Goal: Book appointment/travel/reservation

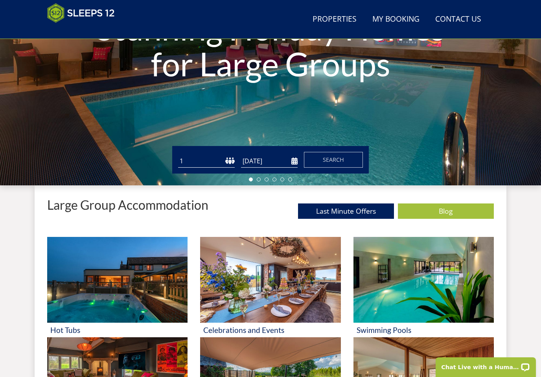
click at [290, 165] on input "[DATE]" at bounding box center [269, 161] width 57 height 13
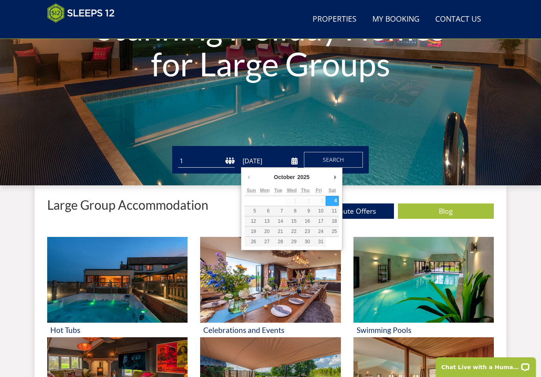
scroll to position [155, 0]
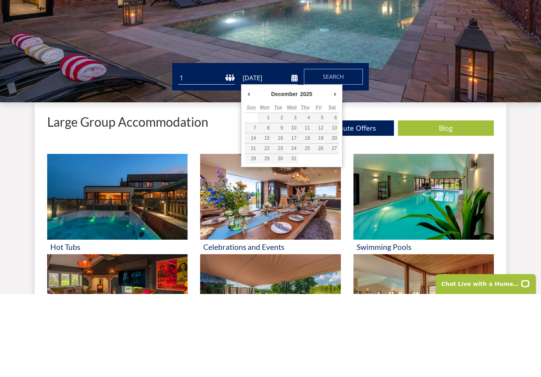
type input "[DATE]"
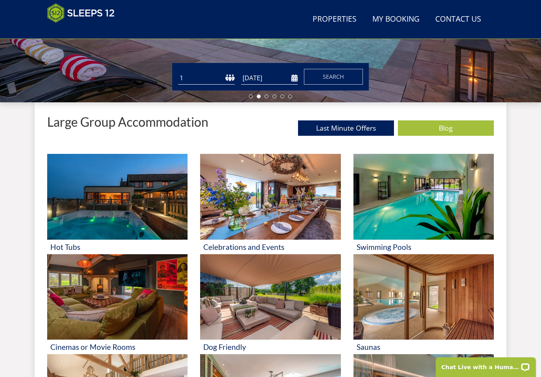
click at [328, 74] on span "Search" at bounding box center [333, 76] width 21 height 7
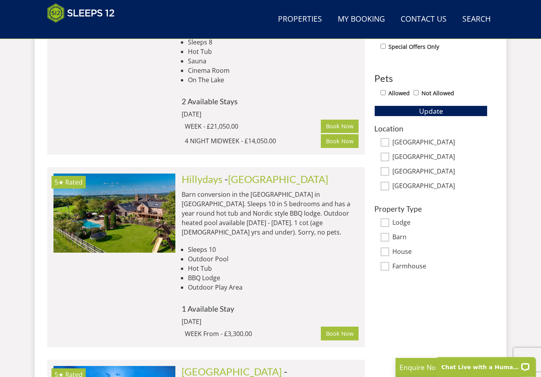
scroll to position [441, 0]
click at [76, 217] on img at bounding box center [115, 213] width 122 height 79
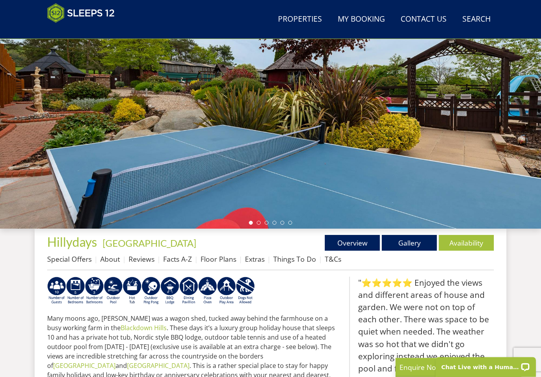
scroll to position [113, 0]
click at [410, 246] on link "Gallery" at bounding box center [409, 243] width 55 height 16
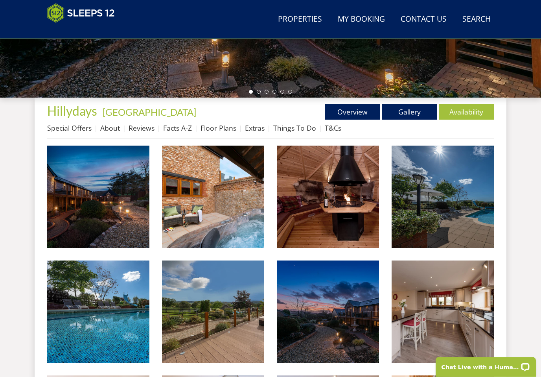
scroll to position [244, 0]
click at [104, 198] on img at bounding box center [98, 197] width 102 height 102
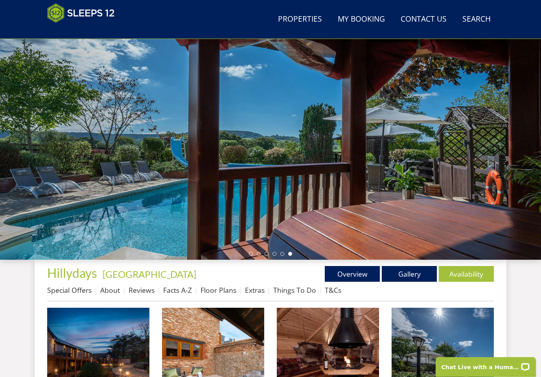
scroll to position [0, 0]
